Goal: Task Accomplishment & Management: Manage account settings

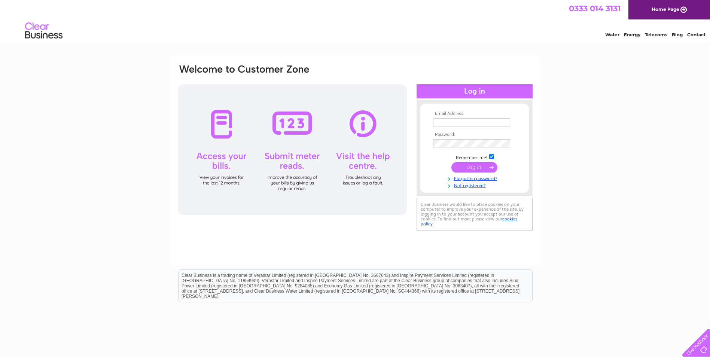
click at [464, 118] on input "text" at bounding box center [471, 122] width 77 height 8
type input "[EMAIL_ADDRESS][DOMAIN_NAME]"
click at [473, 179] on link "Forgotten password?" at bounding box center [475, 178] width 85 height 7
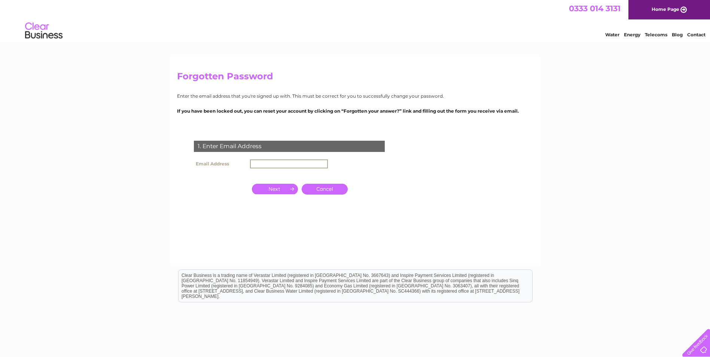
click at [270, 165] on input "text" at bounding box center [289, 164] width 78 height 9
type input "[EMAIL_ADDRESS][DOMAIN_NAME]"
click at [276, 188] on input "button" at bounding box center [275, 189] width 46 height 10
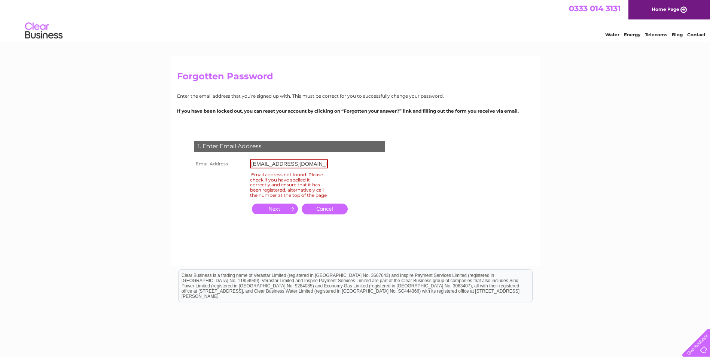
click at [285, 160] on input "[EMAIL_ADDRESS][DOMAIN_NAME]" at bounding box center [289, 164] width 78 height 9
click at [288, 162] on input "[EMAIL_ADDRESS][DOMAIN_NAME]" at bounding box center [289, 164] width 78 height 9
click at [289, 164] on input "[EMAIL_ADDRESS][DOMAIN_NAME]" at bounding box center [289, 164] width 78 height 9
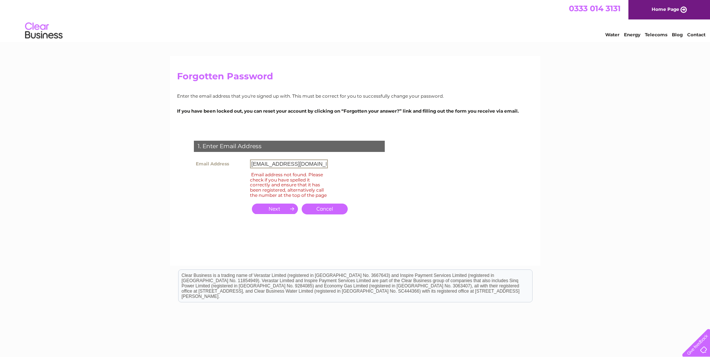
click at [289, 164] on input "[EMAIL_ADDRESS][DOMAIN_NAME]" at bounding box center [289, 164] width 78 height 9
